Goal: Transaction & Acquisition: Purchase product/service

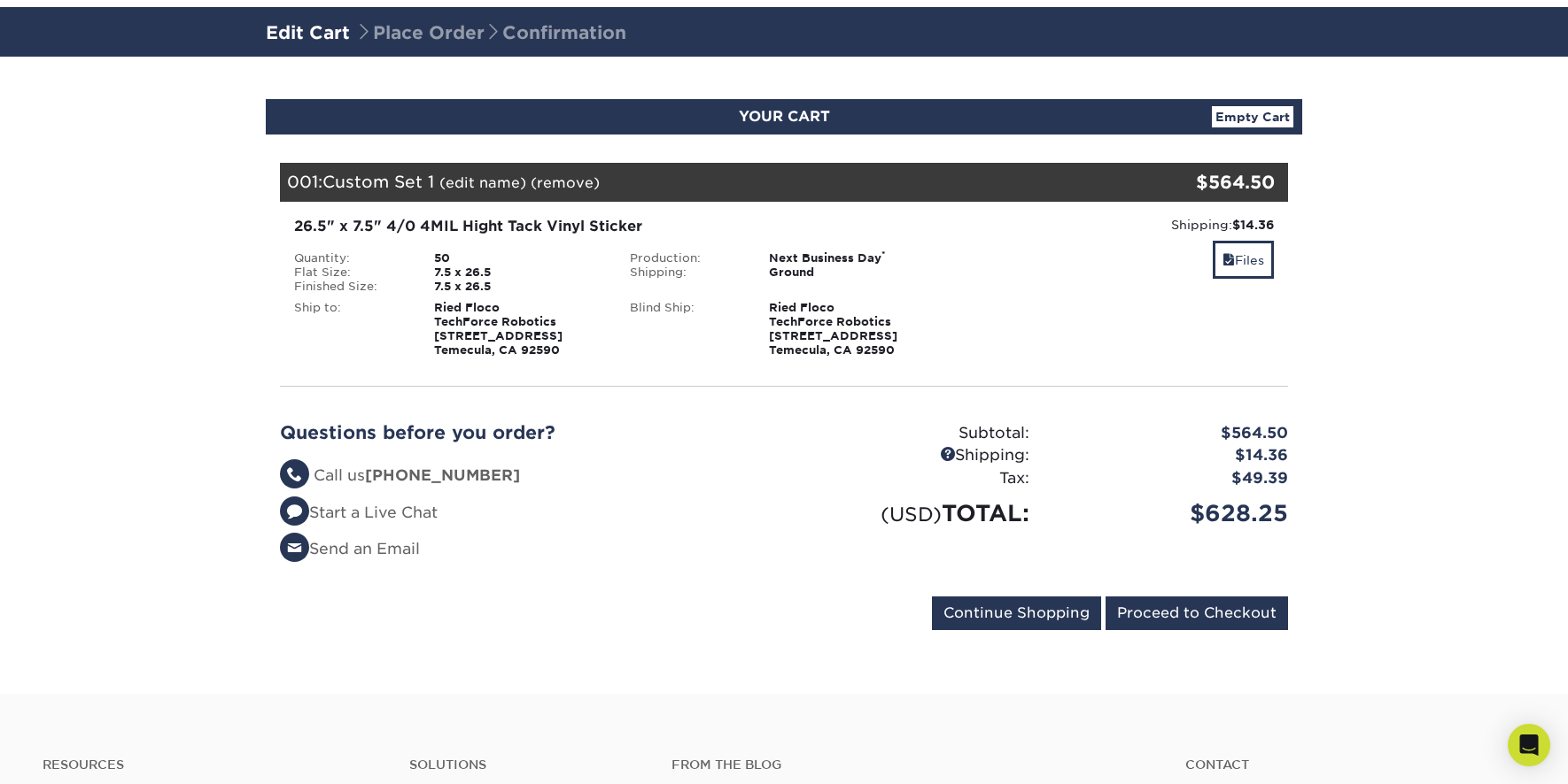
scroll to position [256, 0]
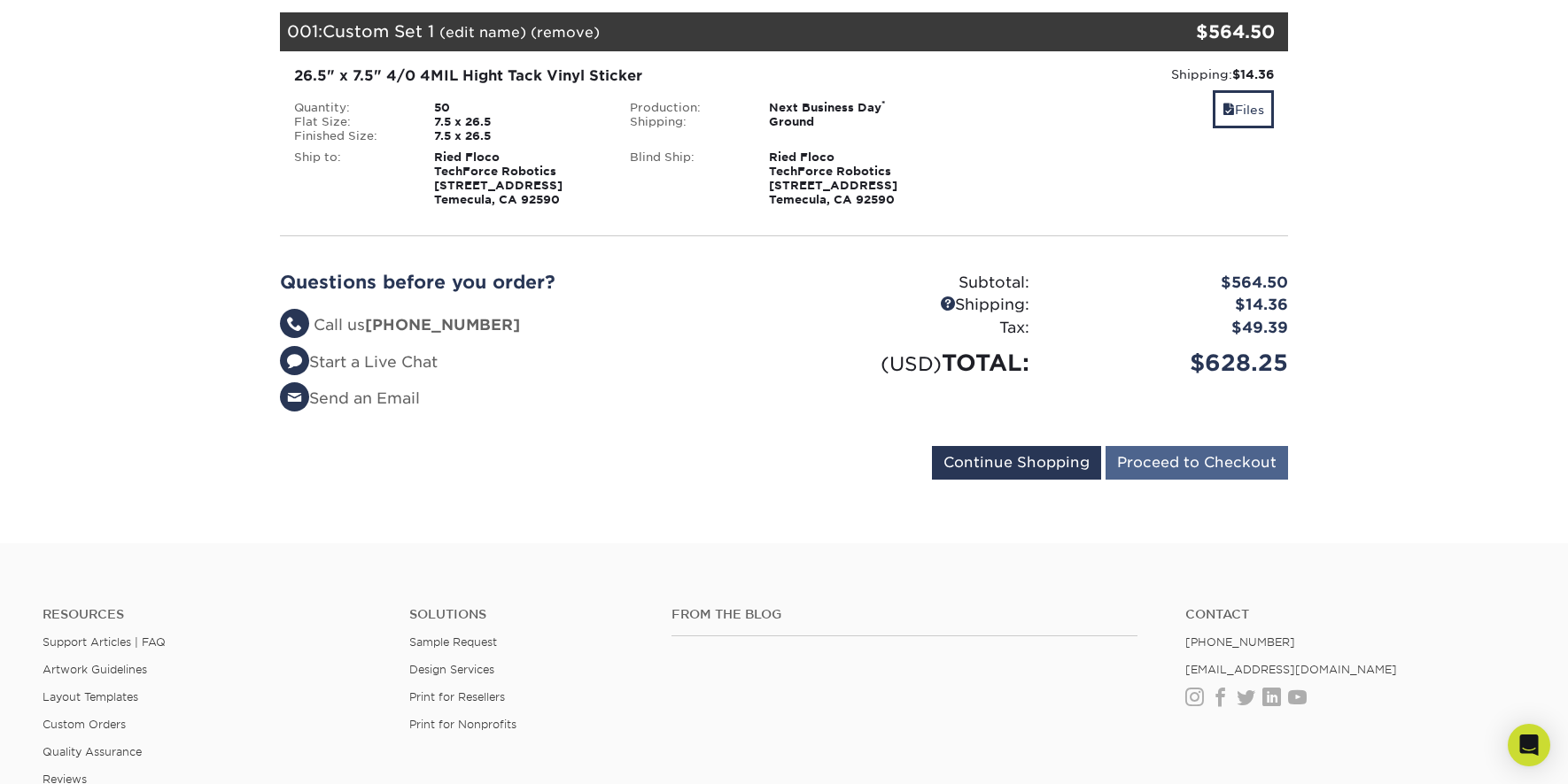
drag, startPoint x: 1179, startPoint y: 514, endPoint x: 1180, endPoint y: 482, distance: 32.0
click at [1179, 508] on section "YOUR CART Empty Cart Your Cart is Empty View Account Active Orders Order Histor…" at bounding box center [784, 224] width 1568 height 638
click at [1180, 478] on input "Proceed to Checkout" at bounding box center [1197, 463] width 183 height 34
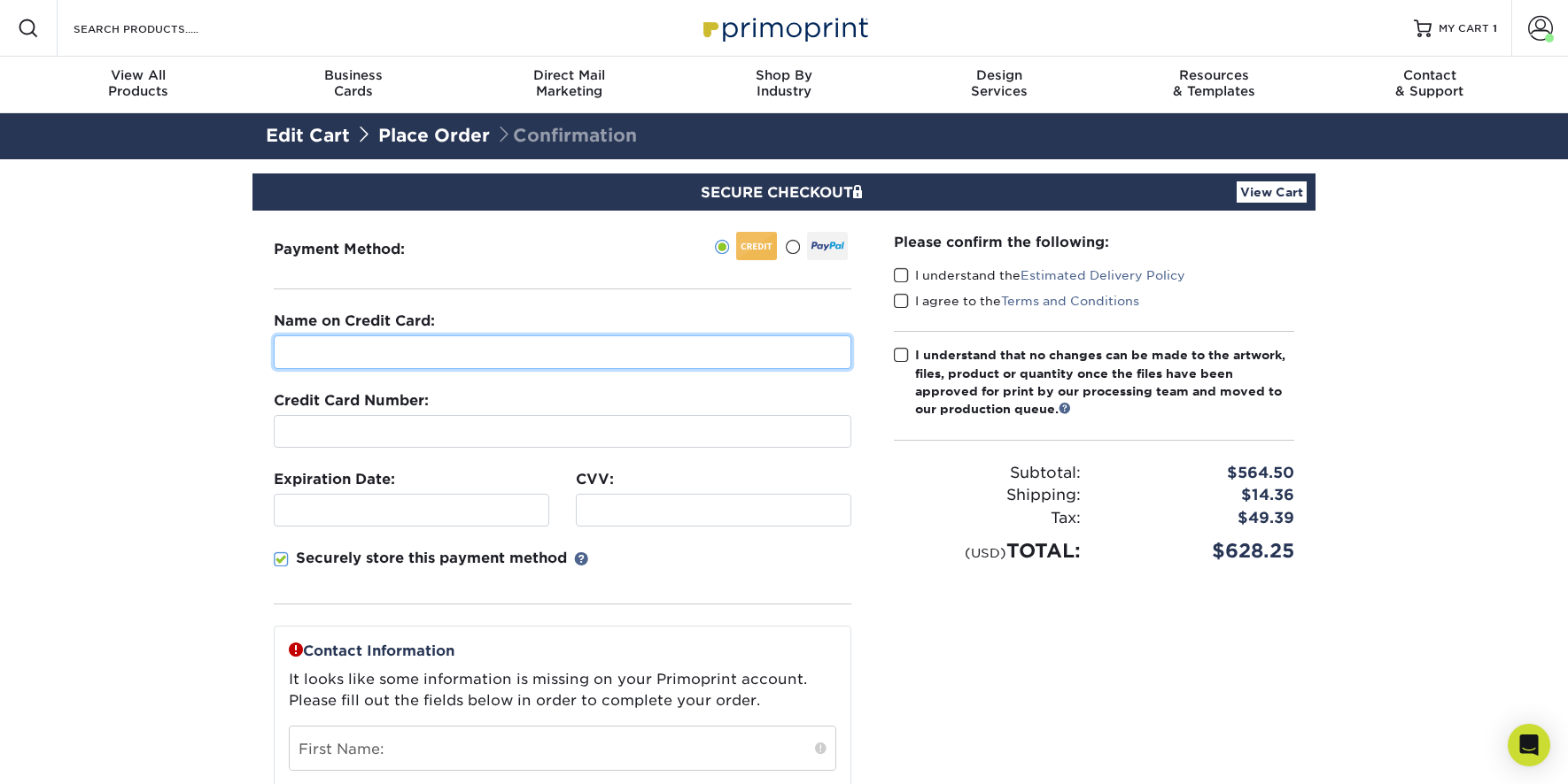
click at [490, 352] on input "text" at bounding box center [562, 352] width 578 height 34
type input "Ried Floco"
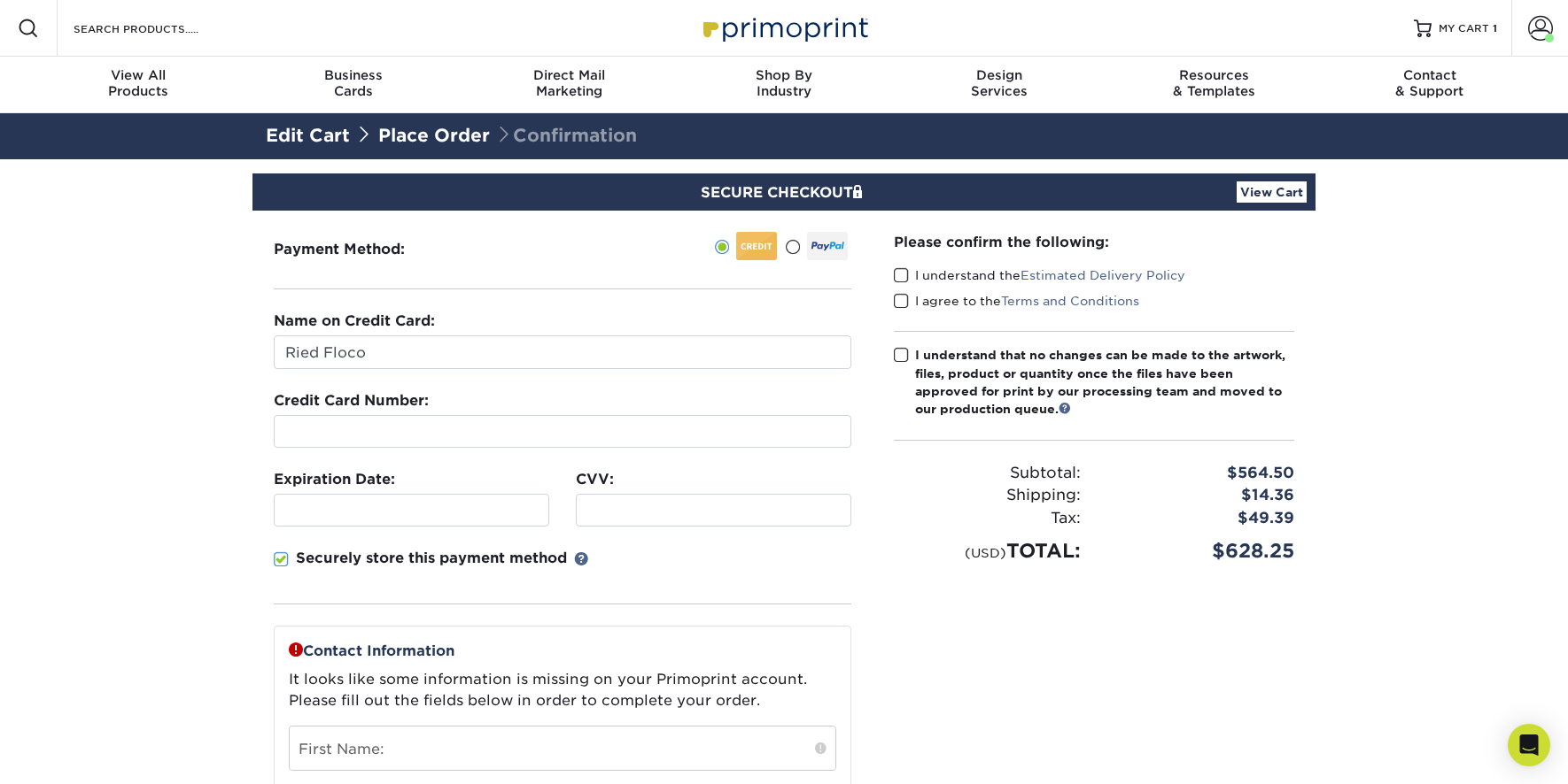
click at [384, 521] on div at bounding box center [411, 510] width 275 height 33
click at [797, 562] on div "Securely store this payment method" at bounding box center [562, 576] width 578 height 57
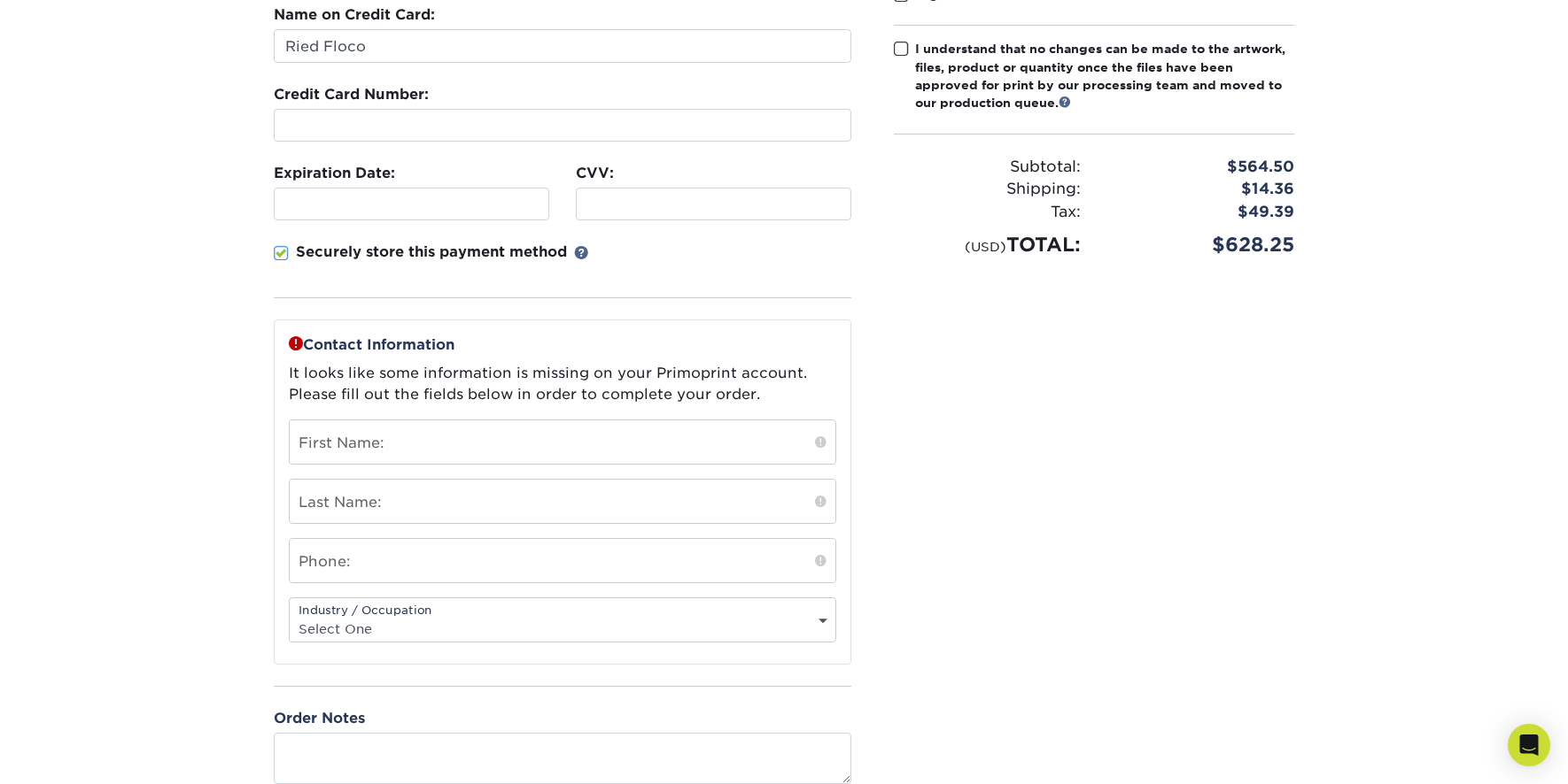
scroll to position [365, 0]
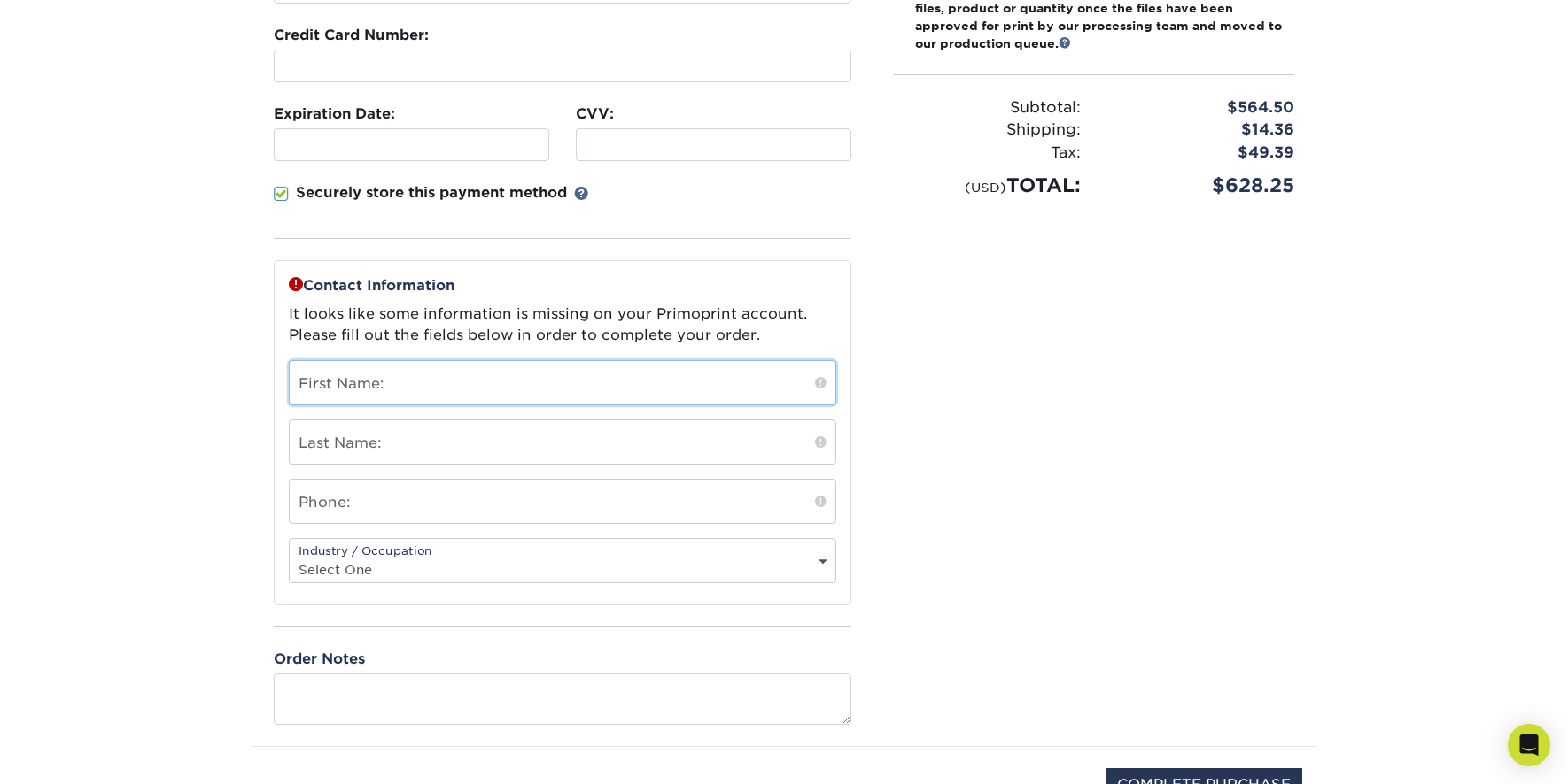
click at [438, 390] on input "text" at bounding box center [562, 382] width 546 height 43
type input "Meagan"
click at [355, 426] on input "text" at bounding box center [562, 442] width 546 height 43
type input "Floco"
click at [311, 499] on input "text" at bounding box center [562, 501] width 546 height 43
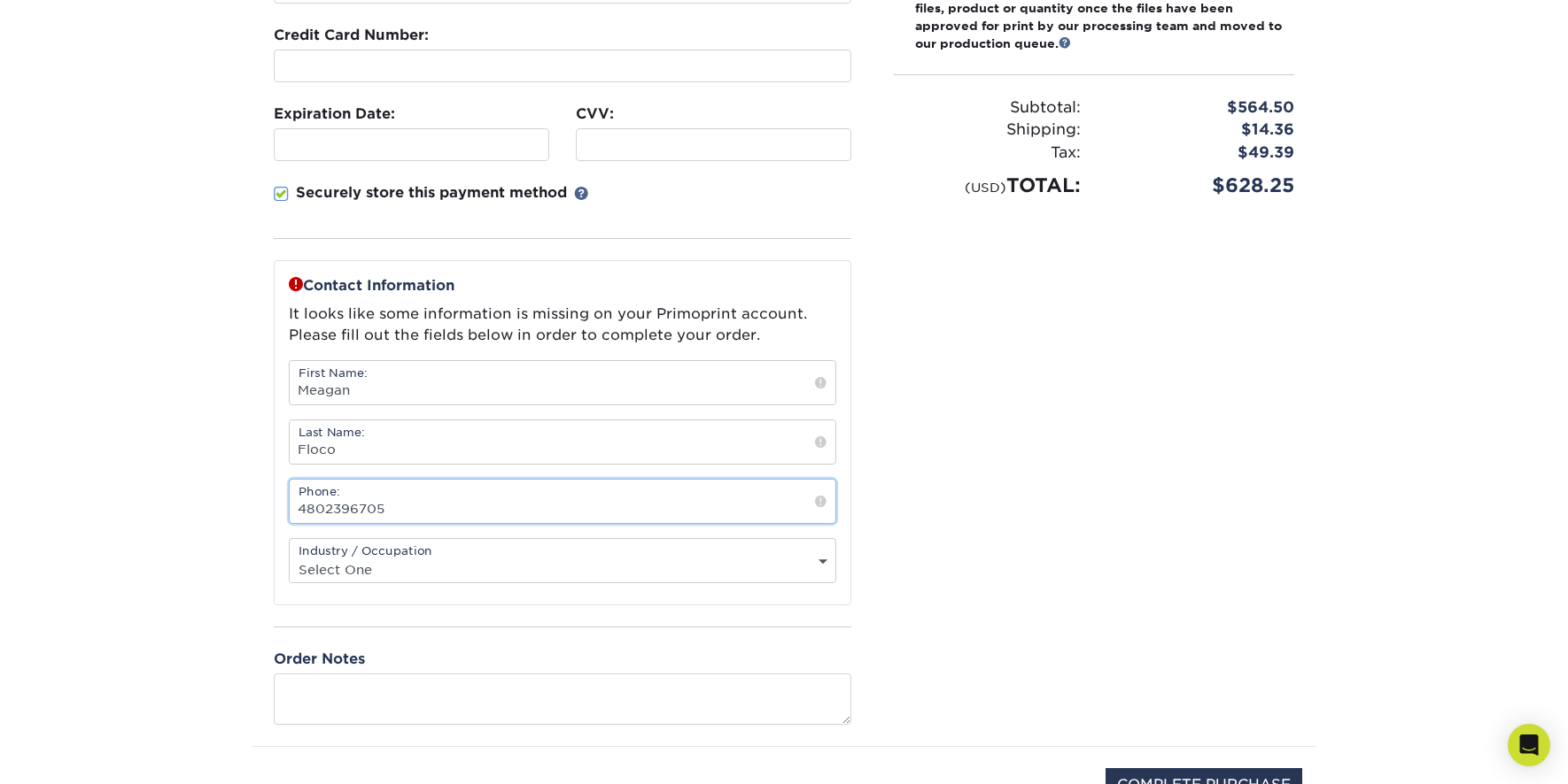
type input "4802396705"
click at [356, 571] on select "Select One Administrative Executive Human Resources Construction Education Ente…" at bounding box center [562, 569] width 546 height 26
select select "11"
click at [289, 557] on select "Select One Administrative Executive Human Resources Construction Education Ente…" at bounding box center [562, 569] width 546 height 26
click at [166, 456] on section "SECURE CHECKOUT View Cart Payment Method: Name on Credit Card:" at bounding box center [784, 339] width 1568 height 1091
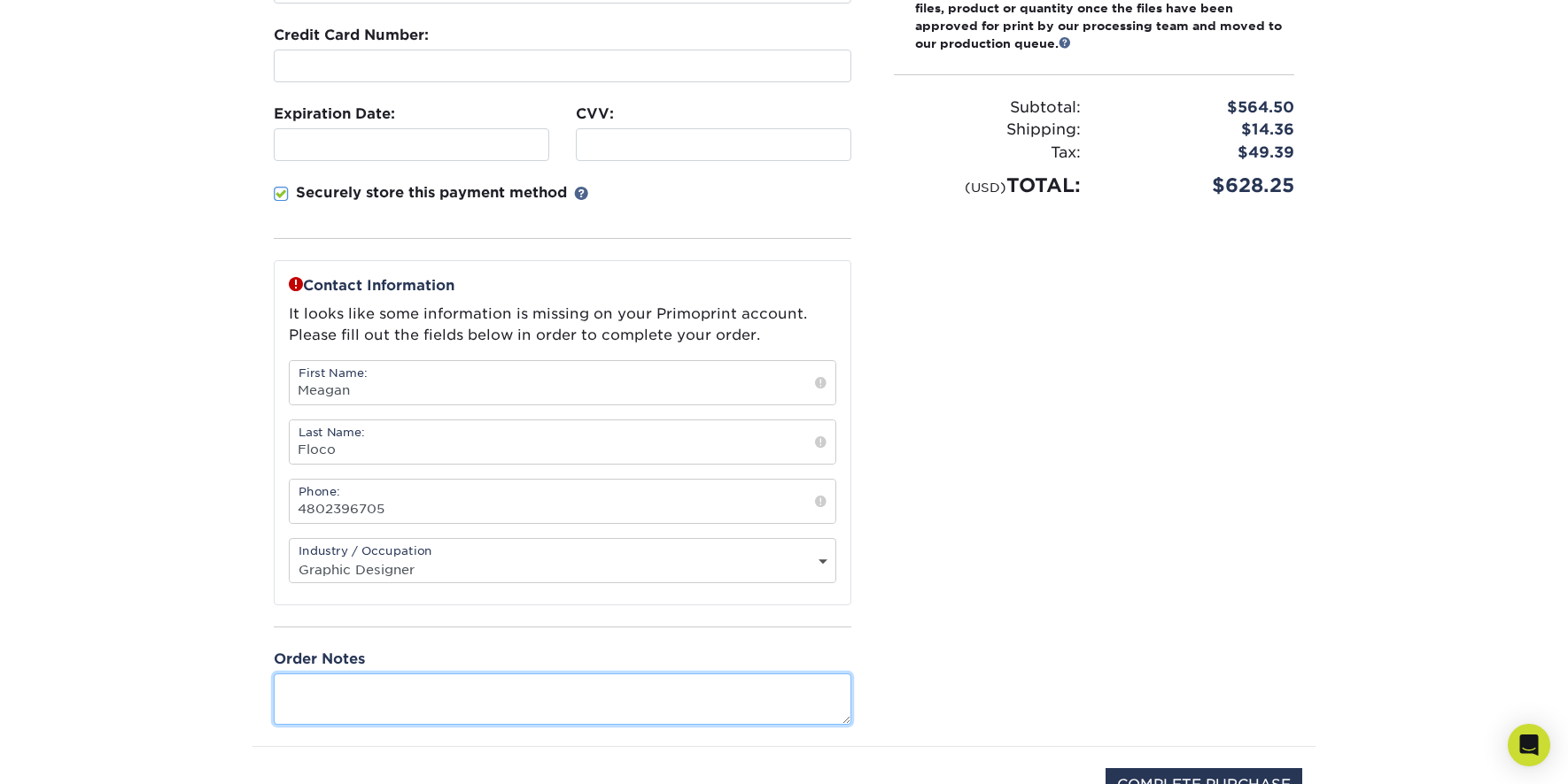
click at [389, 696] on textarea at bounding box center [562, 699] width 578 height 51
click at [308, 713] on textarea "Two Notes: 1." at bounding box center [562, 699] width 578 height 51
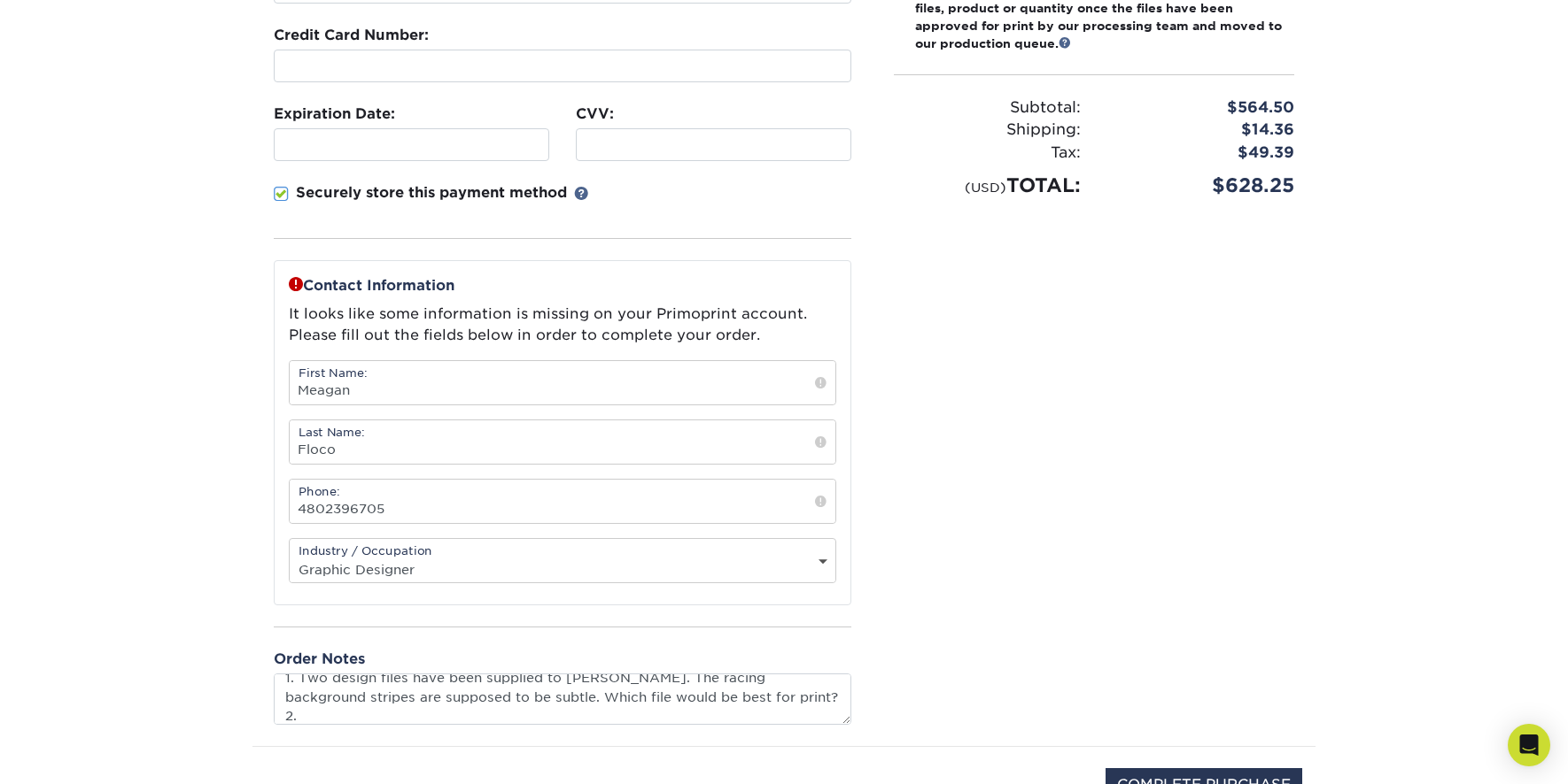
scroll to position [365, 0]
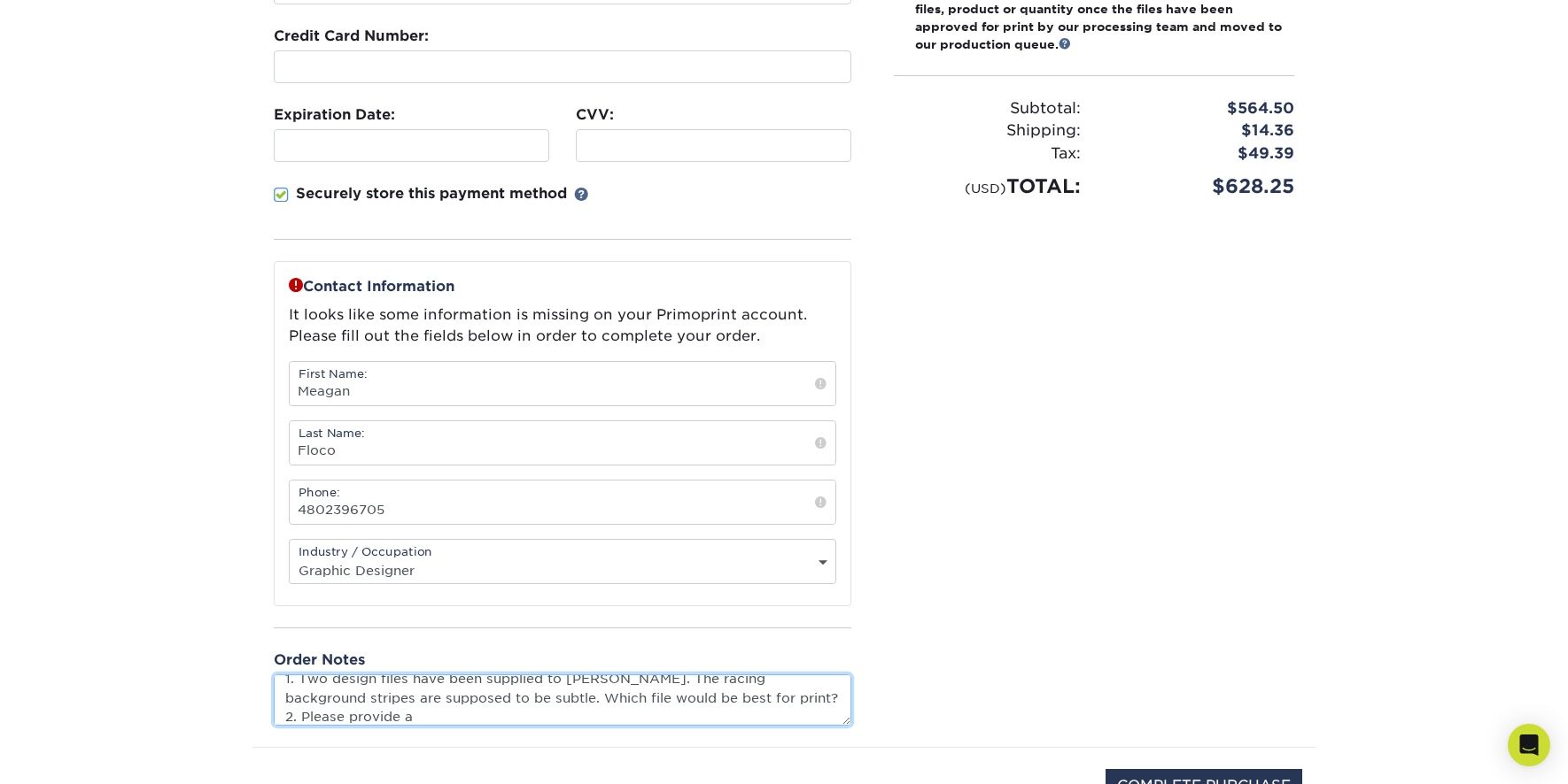
paste textarea "rovide a pdf proof via email as we are a gang run printer and cannot offer sing…"
drag, startPoint x: 444, startPoint y: 699, endPoint x: 415, endPoint y: 700, distance: 29.0
click at [414, 700] on textarea "Two Notes: 1. Two design files have been supplied to [PERSON_NAME]. The racing …" at bounding box center [562, 700] width 578 height 51
drag, startPoint x: 488, startPoint y: 717, endPoint x: 626, endPoint y: 731, distance: 138.7
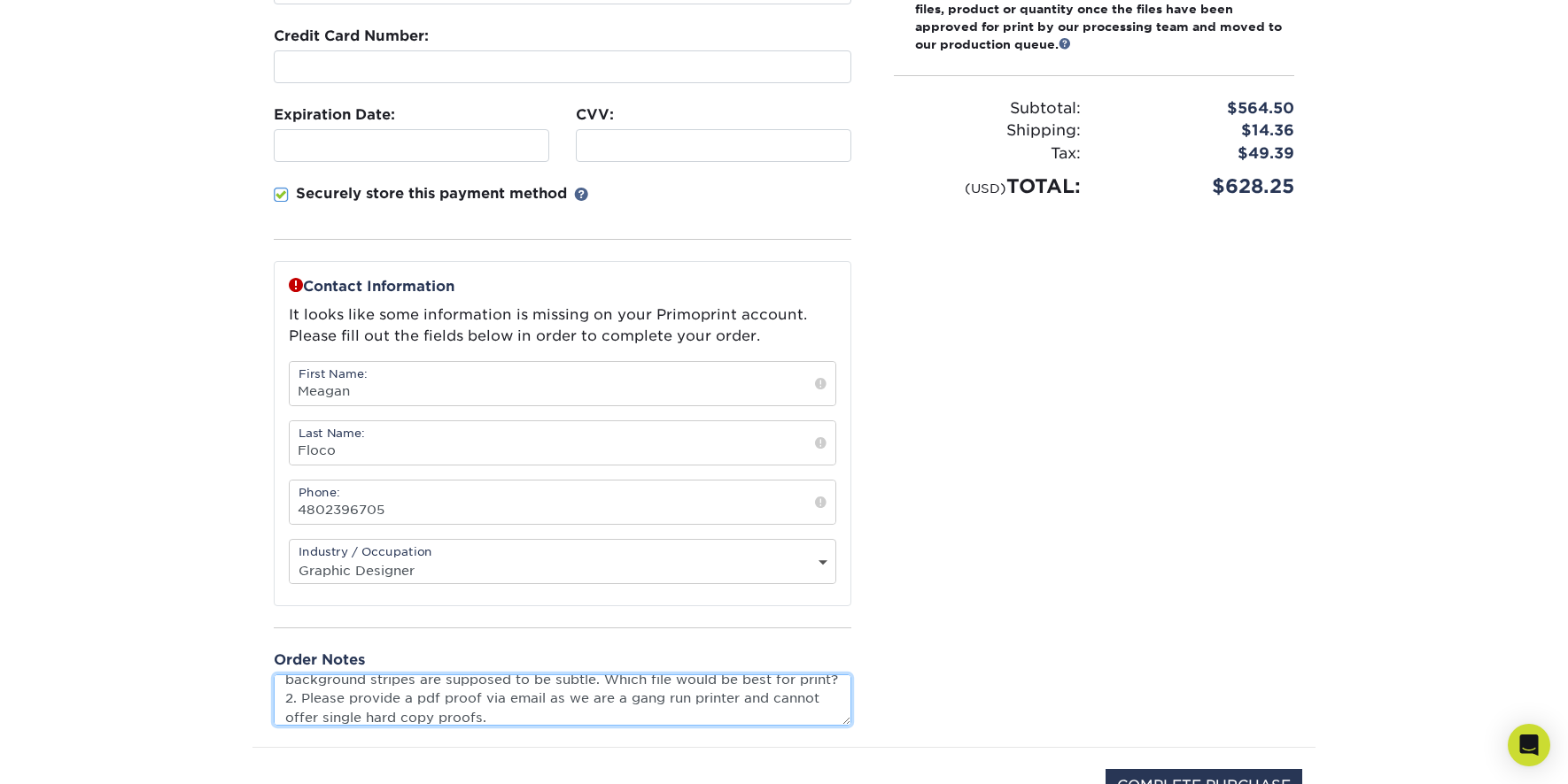
click at [551, 707] on textarea "Two Notes: 1. Two design files have been supplied to [PERSON_NAME]. The racing …" at bounding box center [562, 700] width 578 height 51
type textarea "Two Notes: 1. Two design files have been supplied to [PERSON_NAME]. The racing …"
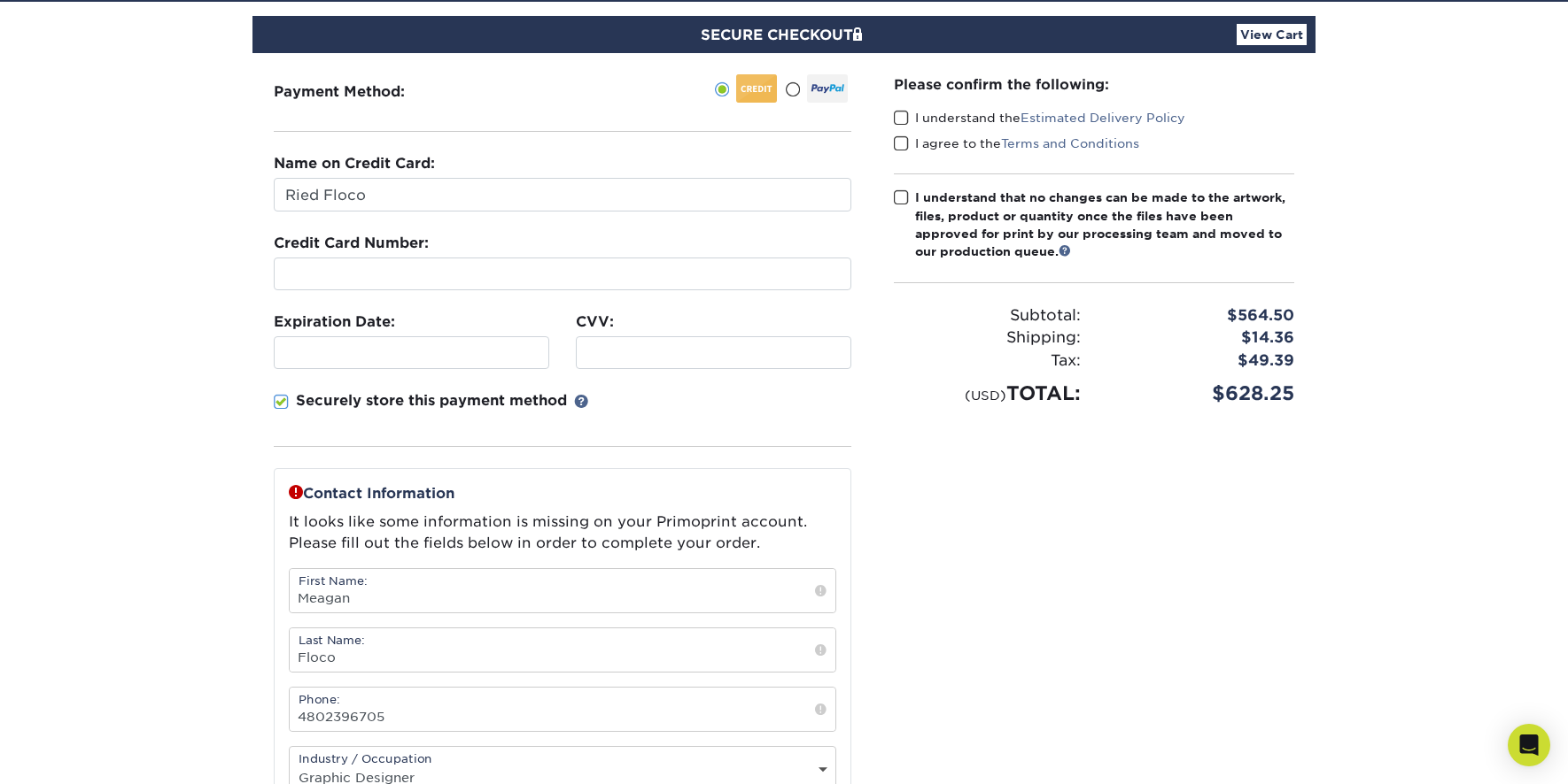
scroll to position [48, 0]
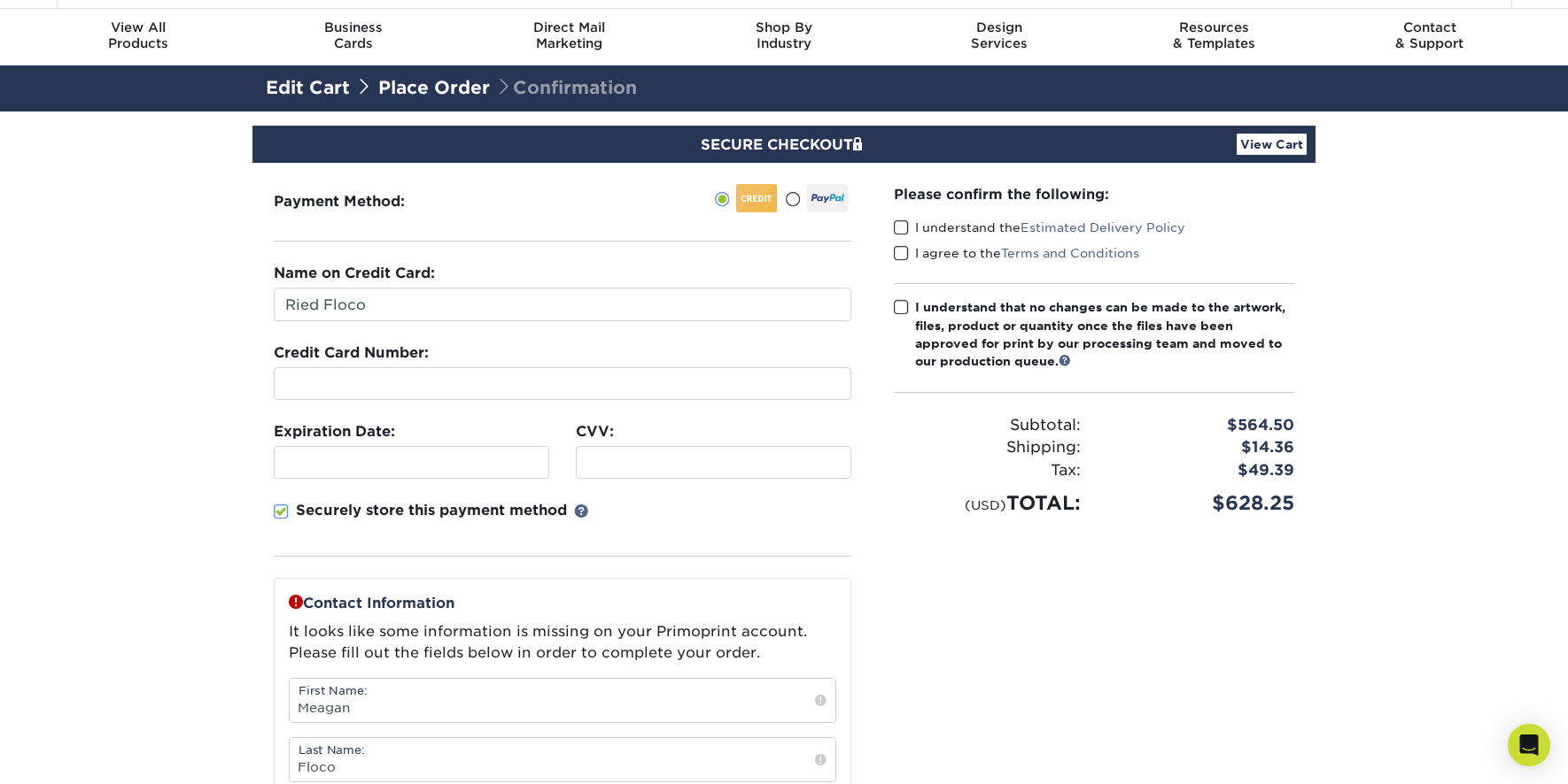
click at [899, 227] on span at bounding box center [901, 228] width 15 height 17
click at [0, 0] on input "I understand the Estimated Delivery Policy" at bounding box center [0, 0] width 0 height 0
click at [902, 251] on span at bounding box center [901, 253] width 15 height 17
click at [0, 0] on input "I agree to the Terms and Conditions" at bounding box center [0, 0] width 0 height 0
click at [899, 307] on span at bounding box center [901, 307] width 15 height 17
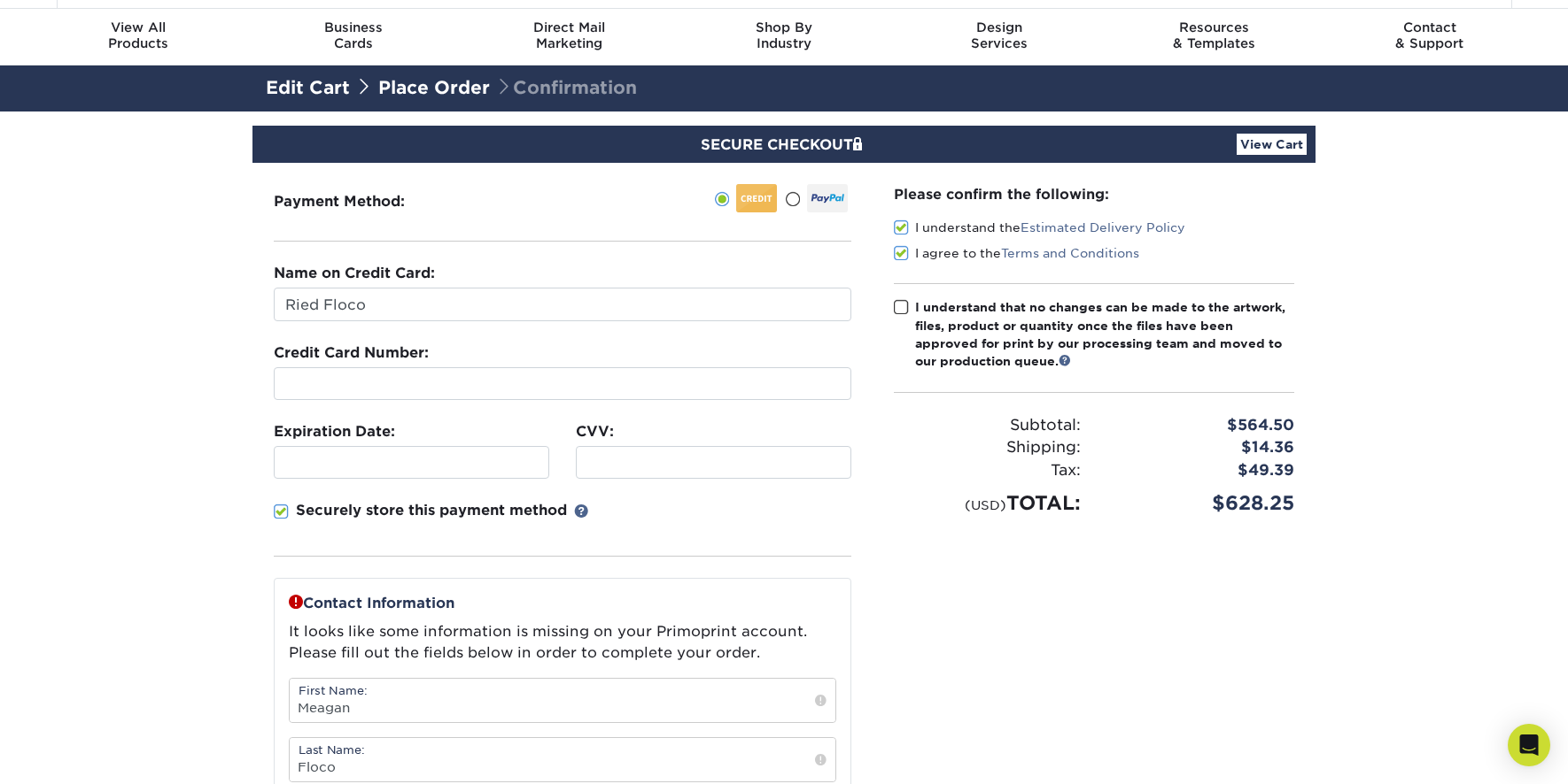
click at [0, 0] on input "I understand that no changes can be made to the artwork, files, product or quan…" at bounding box center [0, 0] width 0 height 0
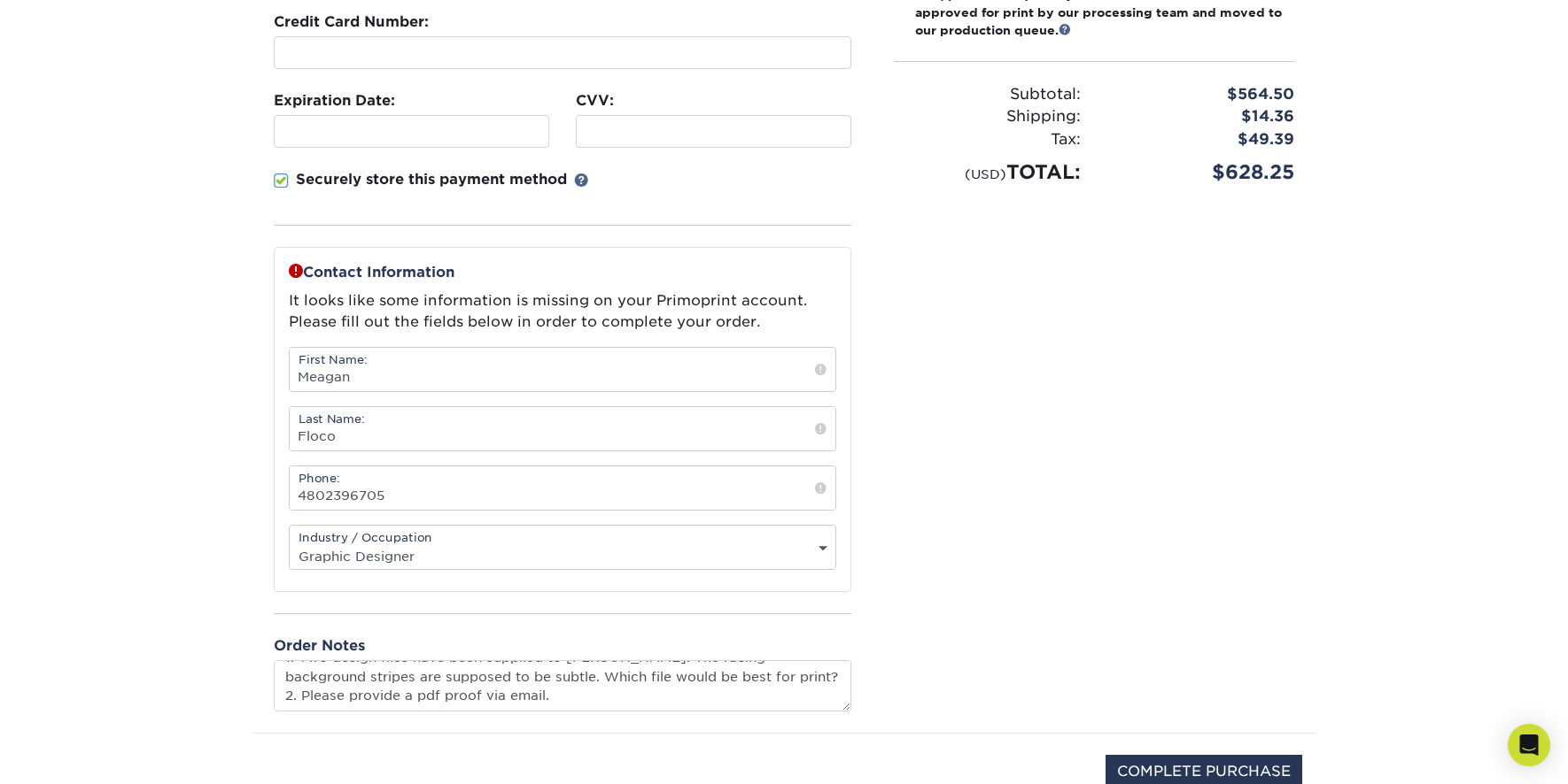
scroll to position [413, 0]
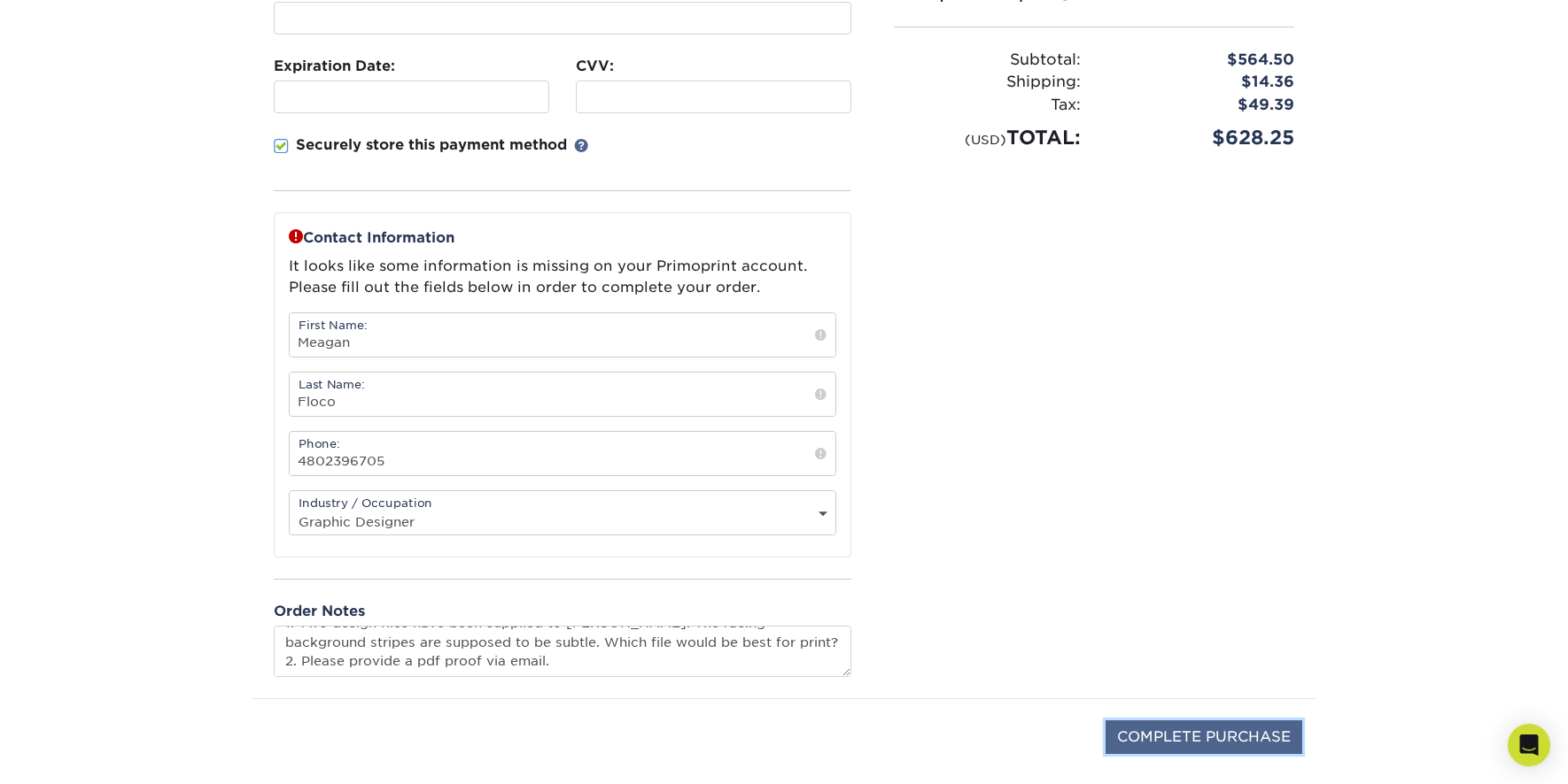
click at [1167, 741] on input "COMPLETE PURCHASE" at bounding box center [1204, 738] width 197 height 34
type input "PROCESSING, PLEASE WAIT..."
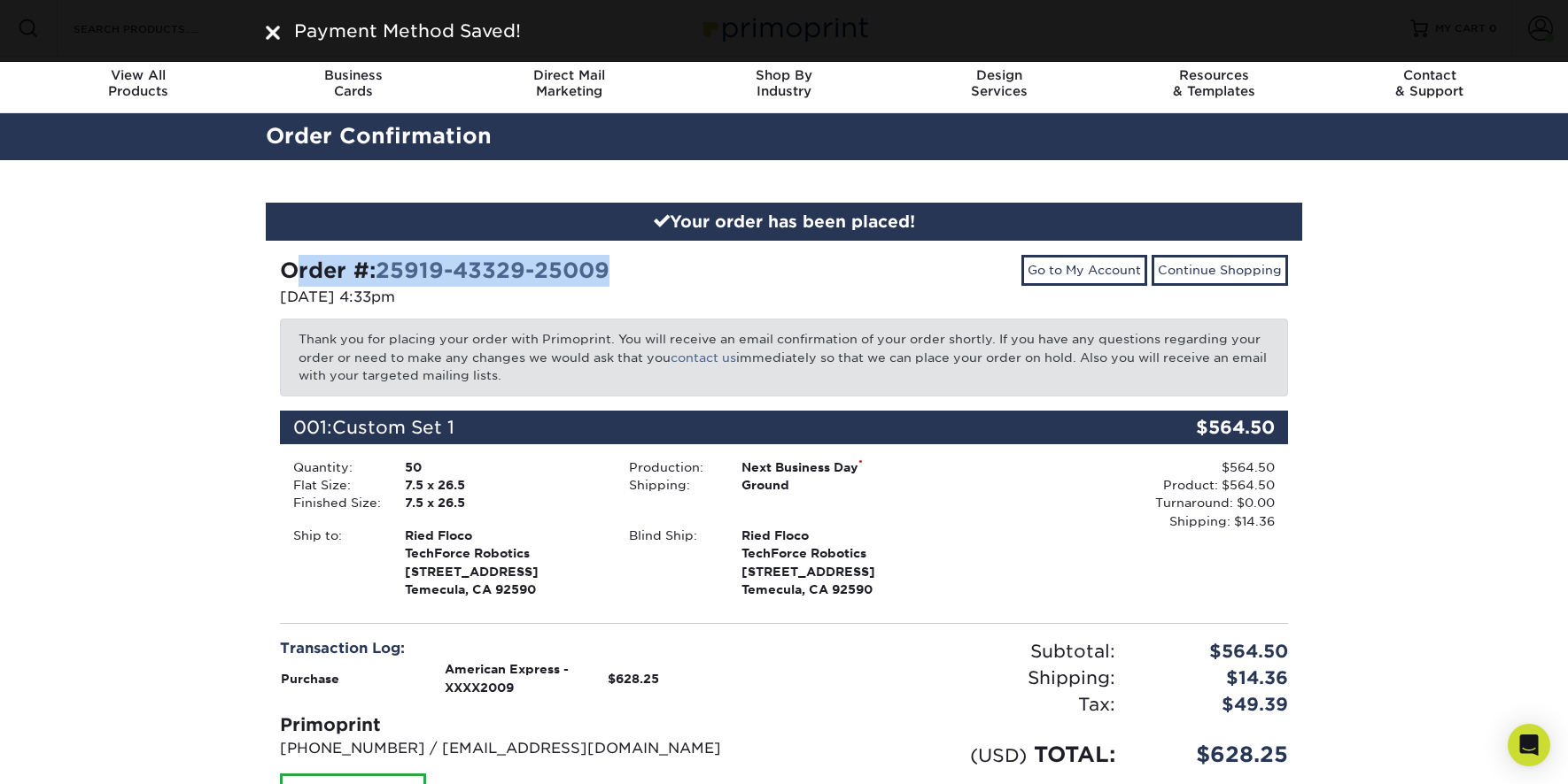
drag, startPoint x: 468, startPoint y: 274, endPoint x: 265, endPoint y: 273, distance: 203.0
click at [266, 273] on div "Order #: 25919-43329-25009 09/19/2025 4:33pm" at bounding box center [524, 283] width 517 height 57
copy strong "Order #: 25919-43329-25009"
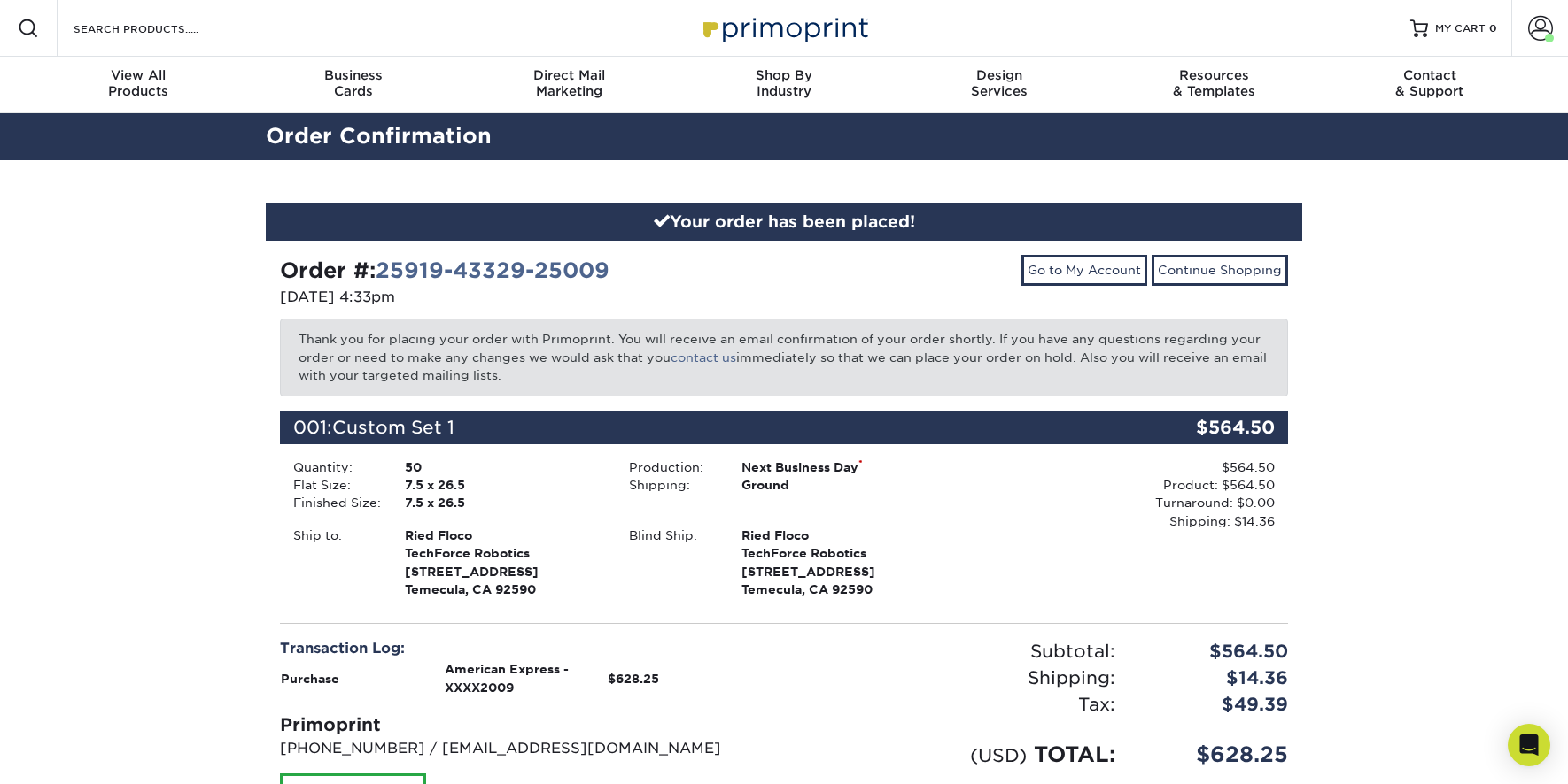
click at [124, 498] on div "Your order has been placed! Order #: 25919-43329-25009 09/19/2025 4:33pm Go to …" at bounding box center [784, 553] width 1568 height 787
